Goal: Find specific page/section: Find specific page/section

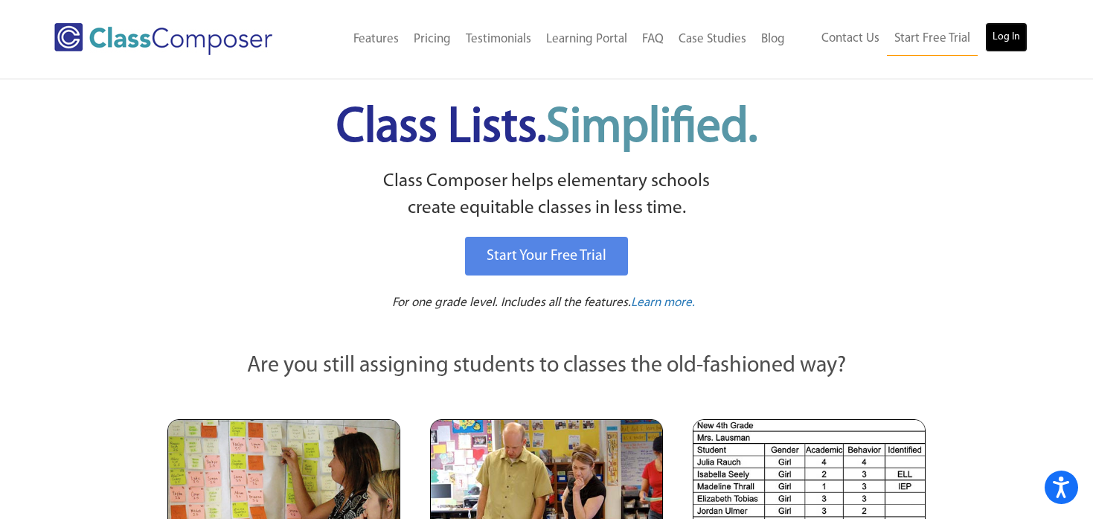
click at [999, 36] on link "Log In" at bounding box center [1006, 37] width 42 height 30
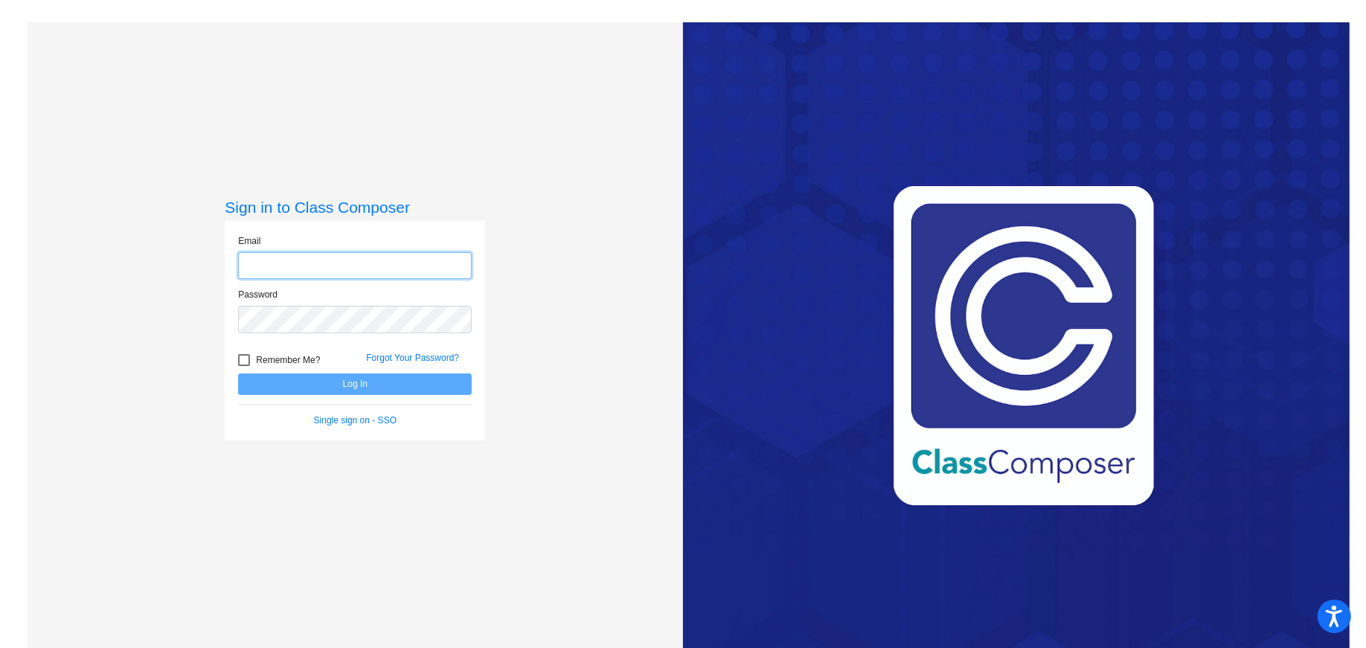
type input "[EMAIL_ADDRESS][DOMAIN_NAME]"
click at [354, 384] on button "Log In" at bounding box center [355, 384] width 234 height 22
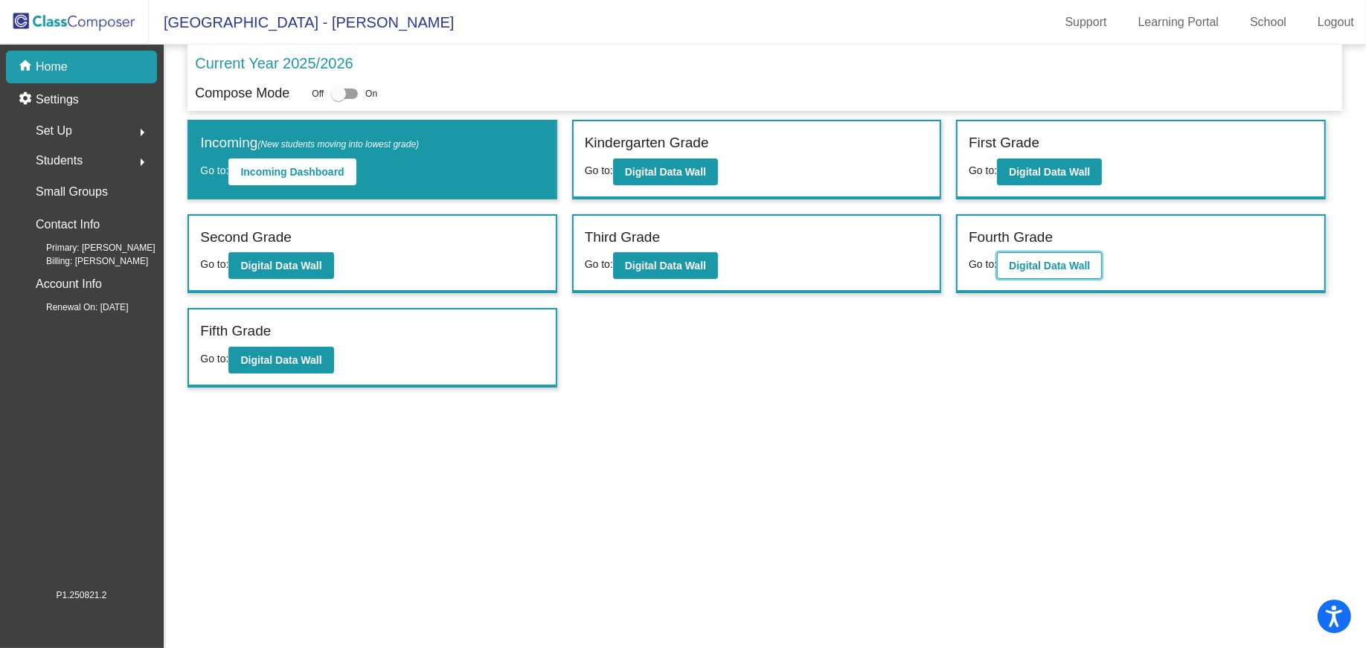
click at [1049, 263] on b "Digital Data Wall" at bounding box center [1049, 266] width 81 height 12
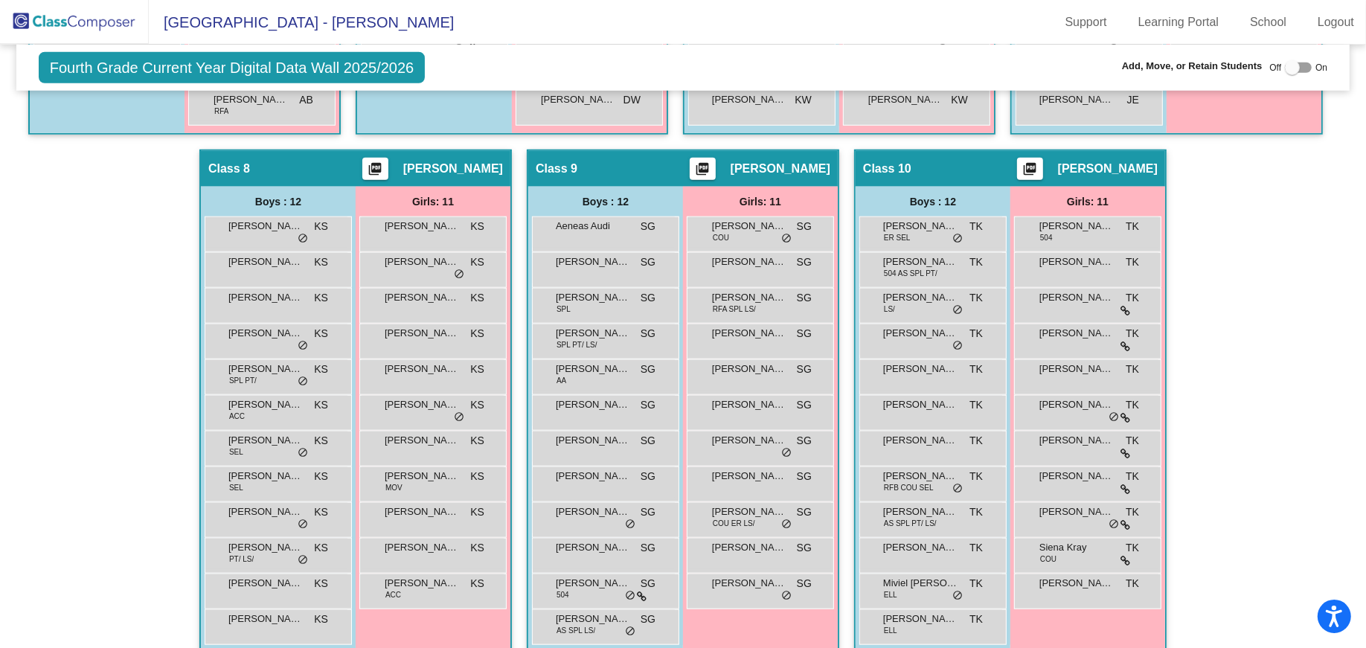
scroll to position [1423, 0]
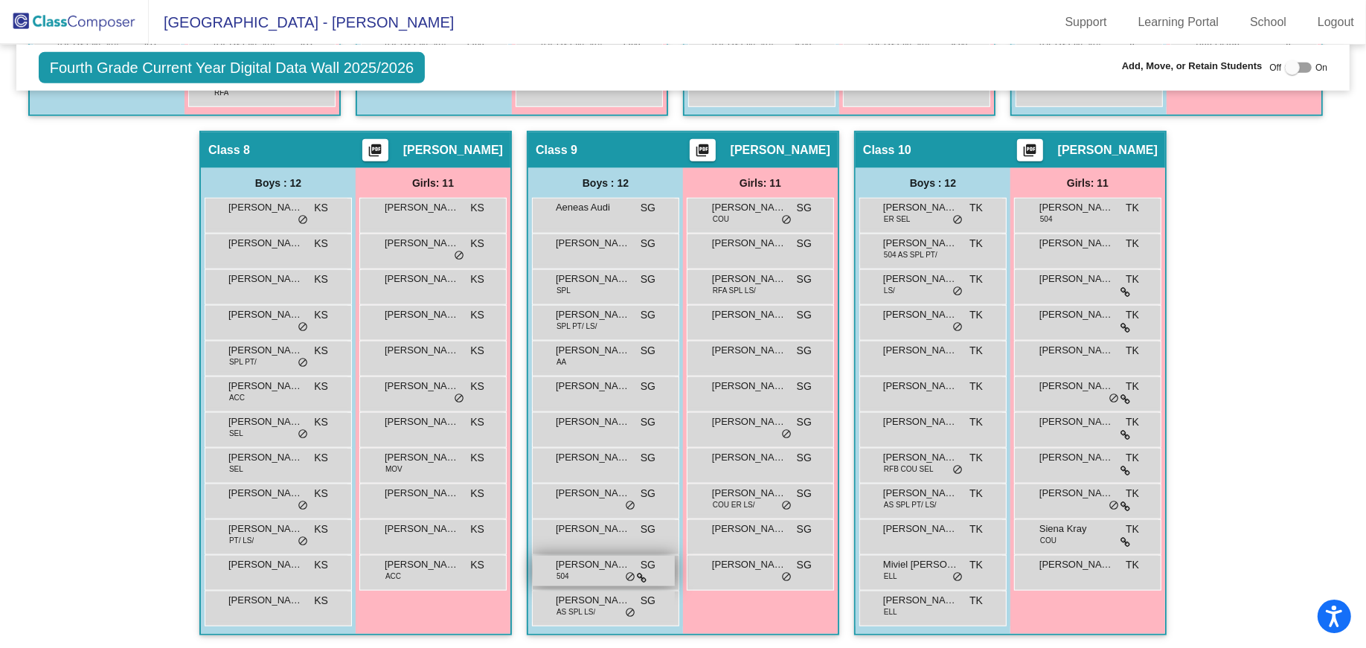
click at [630, 565] on span "[PERSON_NAME]" at bounding box center [593, 564] width 74 height 15
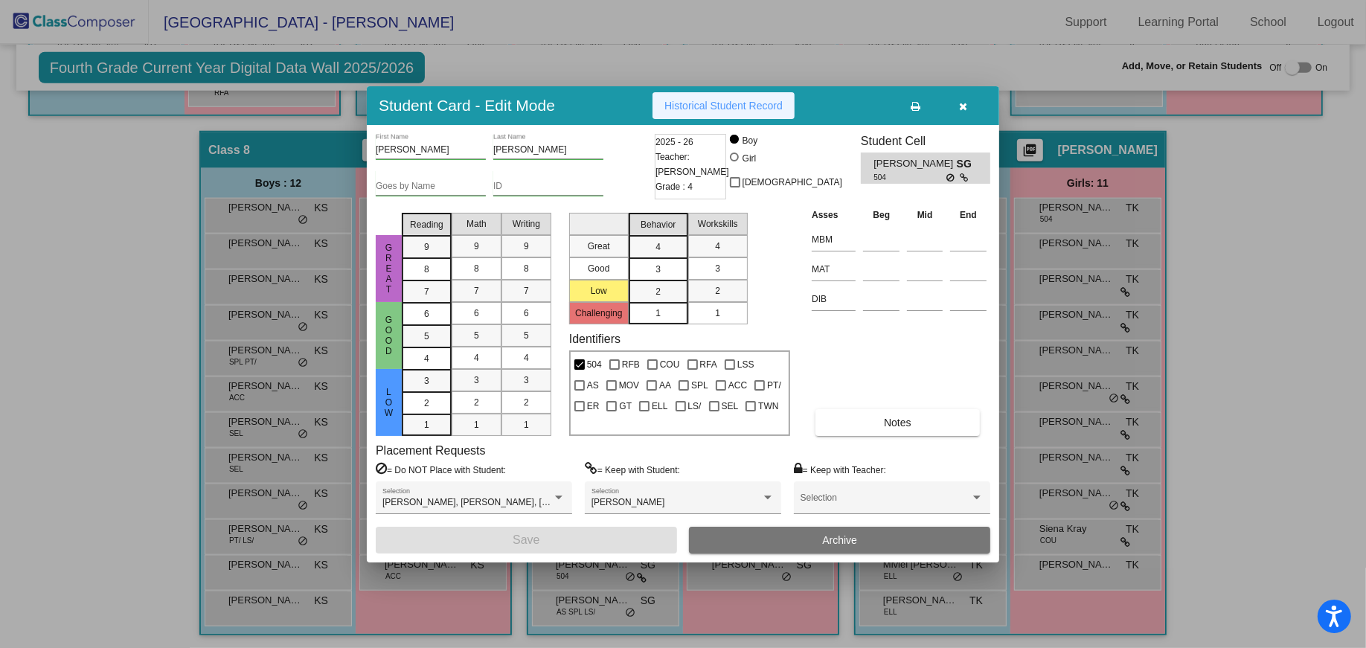
click at [740, 112] on button "Historical Student Record" at bounding box center [723, 105] width 142 height 27
